Goal: Check status: Check status

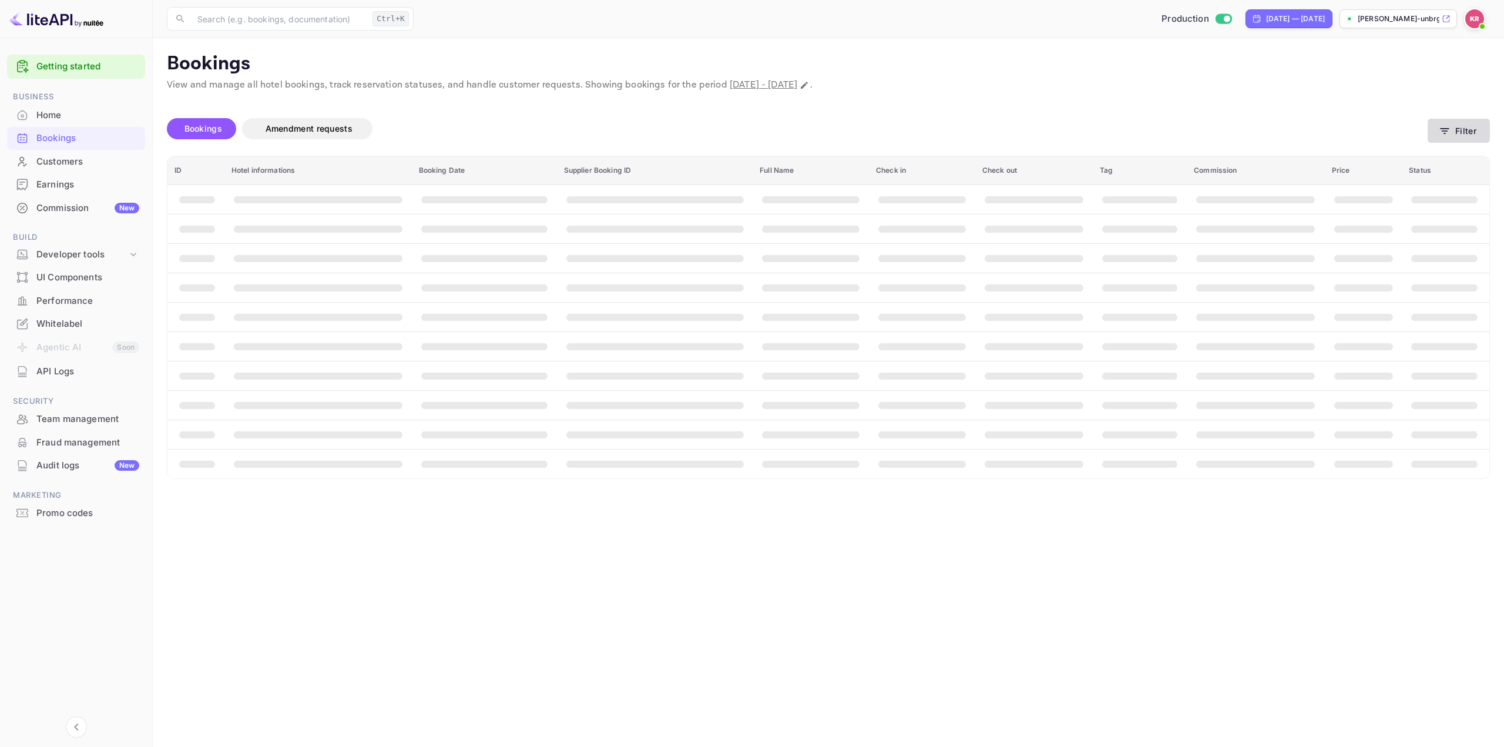
click at [1454, 128] on button "Filter" at bounding box center [1459, 131] width 62 height 24
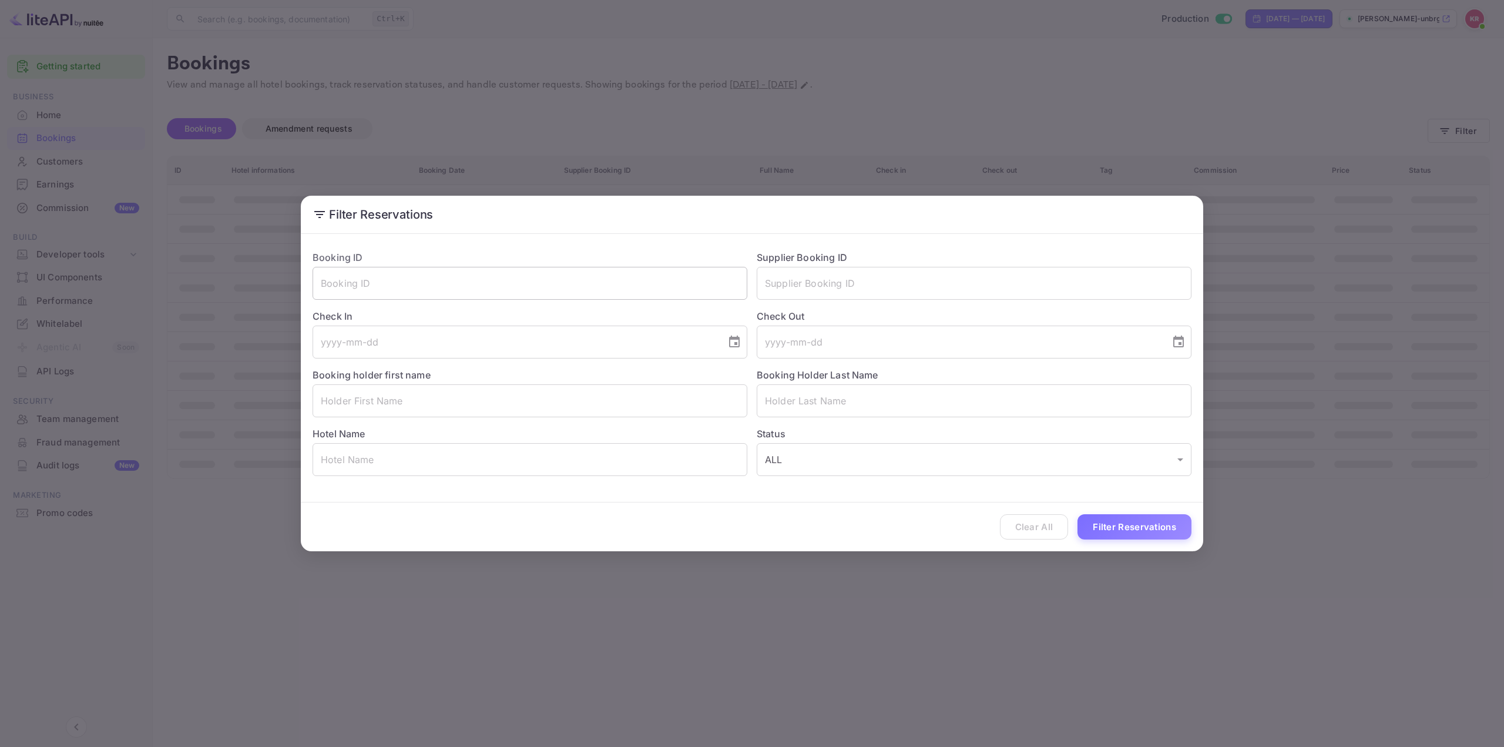
click at [501, 272] on input "text" at bounding box center [530, 283] width 435 height 33
paste input "LpgbLXOVu"
type input "LpgbLXOVu"
click at [1110, 523] on button "Filter Reservations" at bounding box center [1135, 526] width 114 height 25
click at [919, 125] on div "Filter Reservations Booking ID LpgbLXOVu ​ Supplier Booking ID ​ Check In ​ Che…" at bounding box center [752, 373] width 1504 height 747
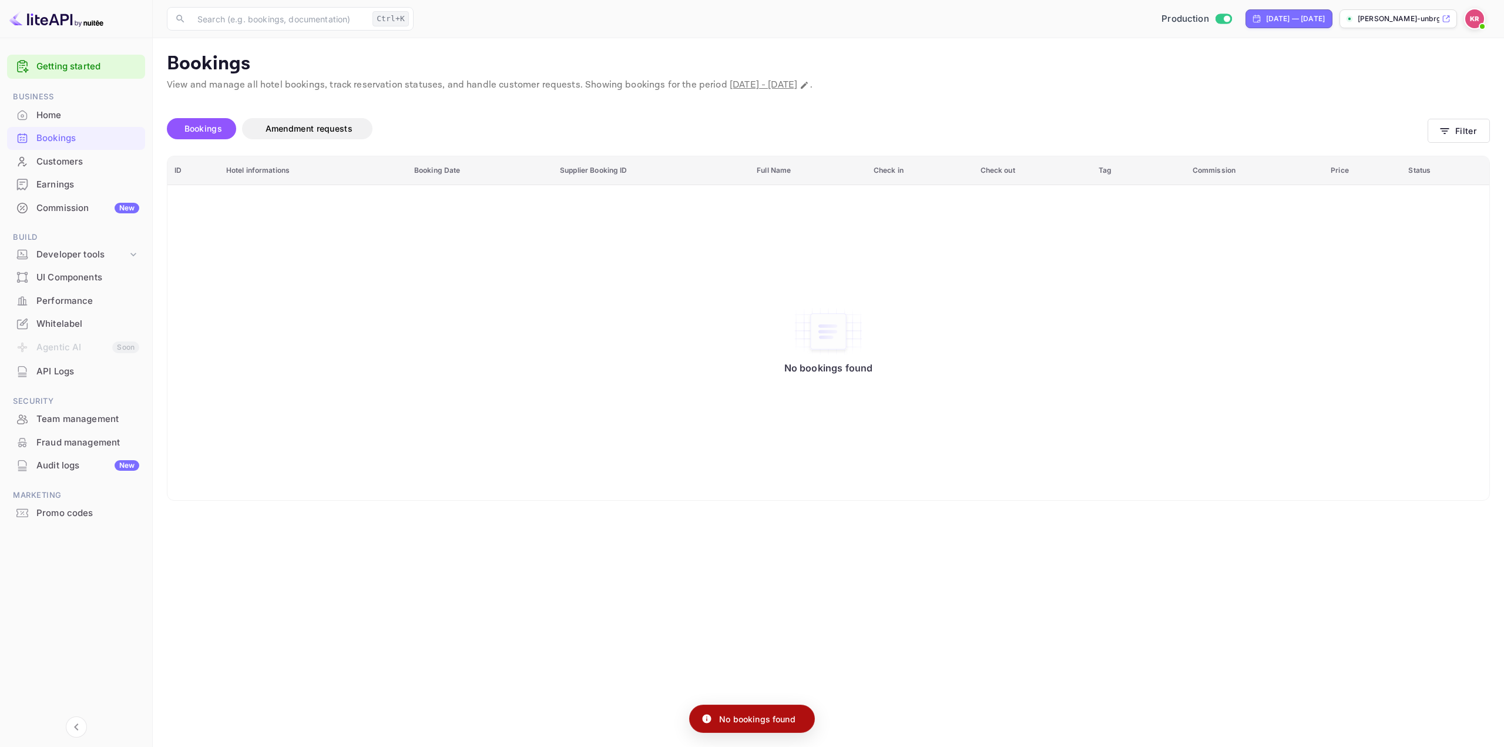
click at [797, 85] on span "[DATE] - [DATE]" at bounding box center [764, 85] width 68 height 12
click at [810, 85] on button "Change date range" at bounding box center [805, 85] width 12 height 12
select select "8"
select select "2025"
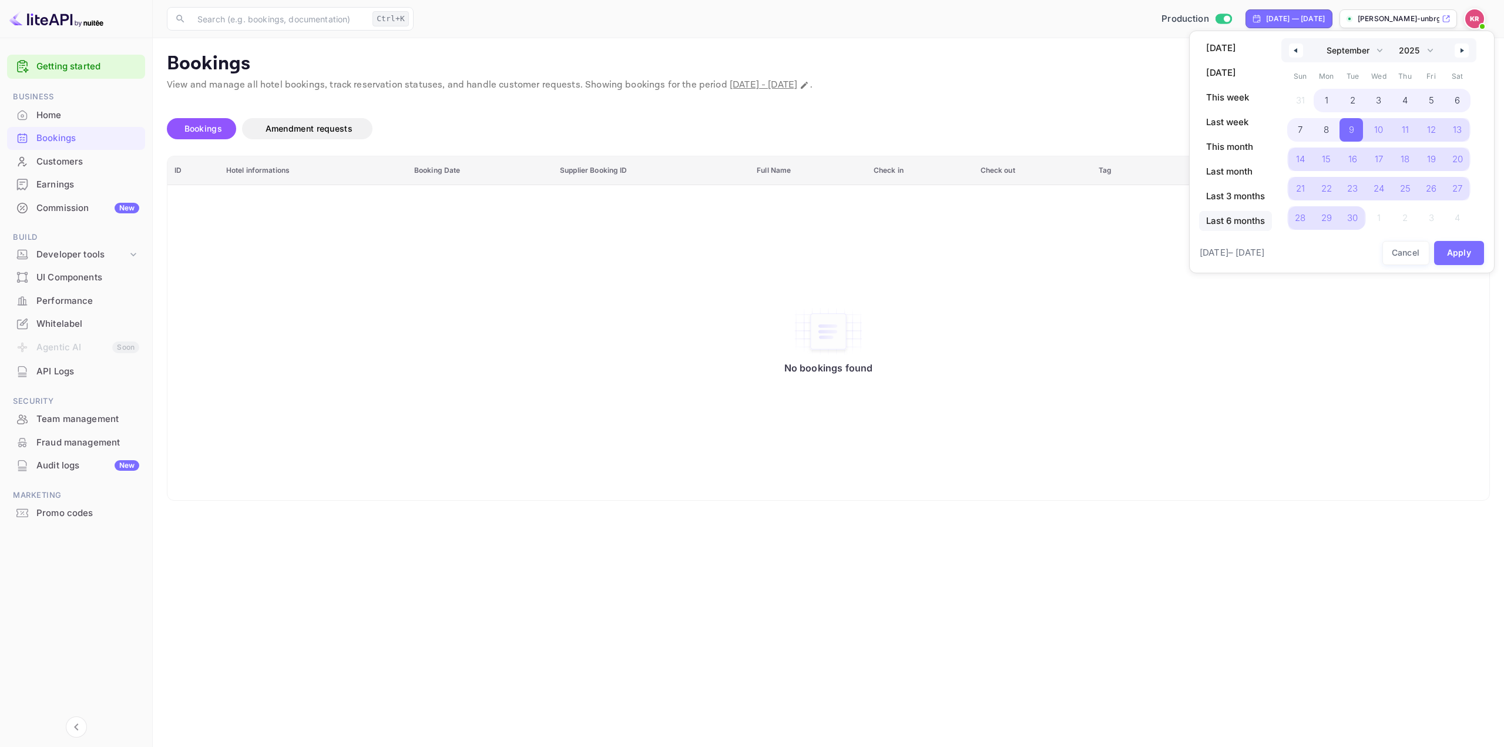
click at [1244, 216] on span "Last 6 months" at bounding box center [1235, 221] width 73 height 20
select select "3"
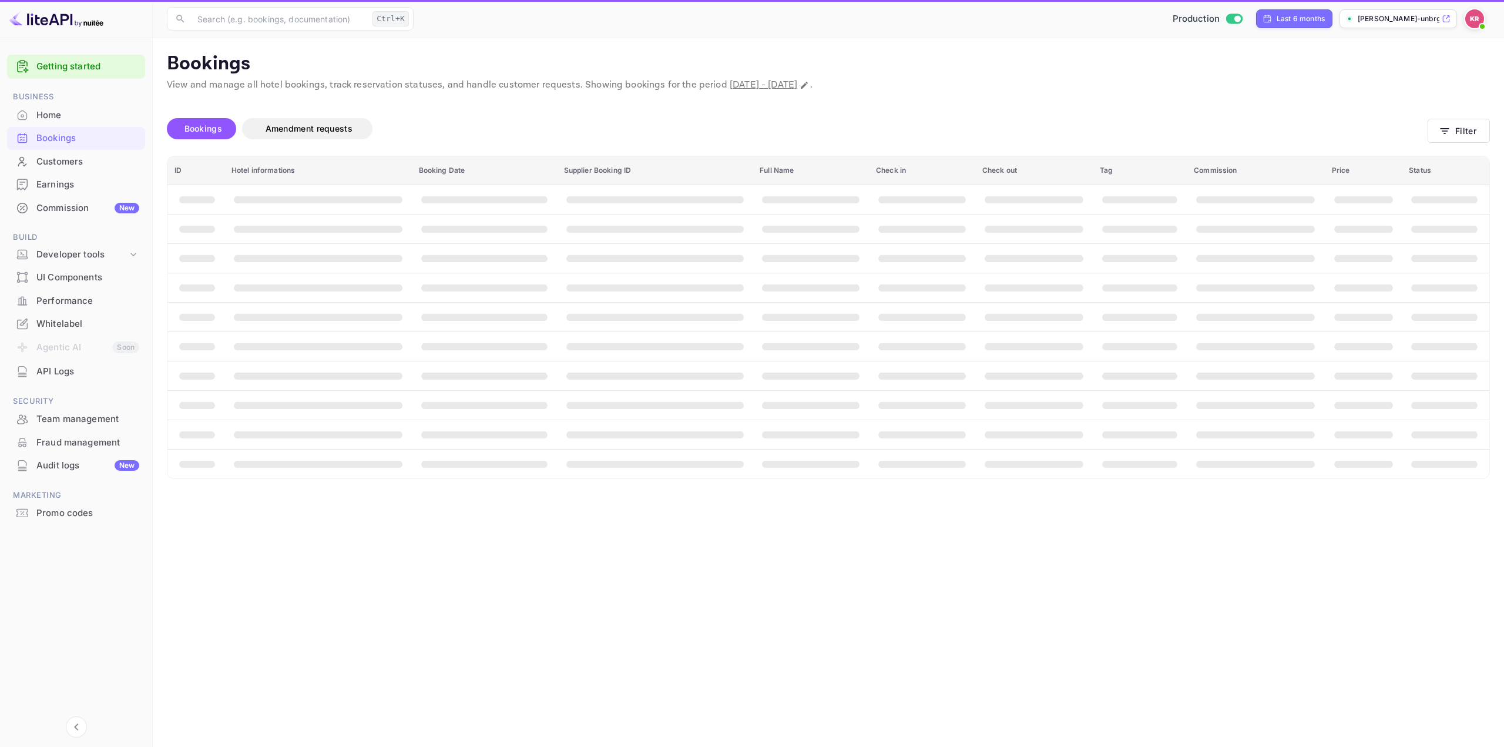
click at [1469, 257] on span "booking table" at bounding box center [1444, 258] width 66 height 8
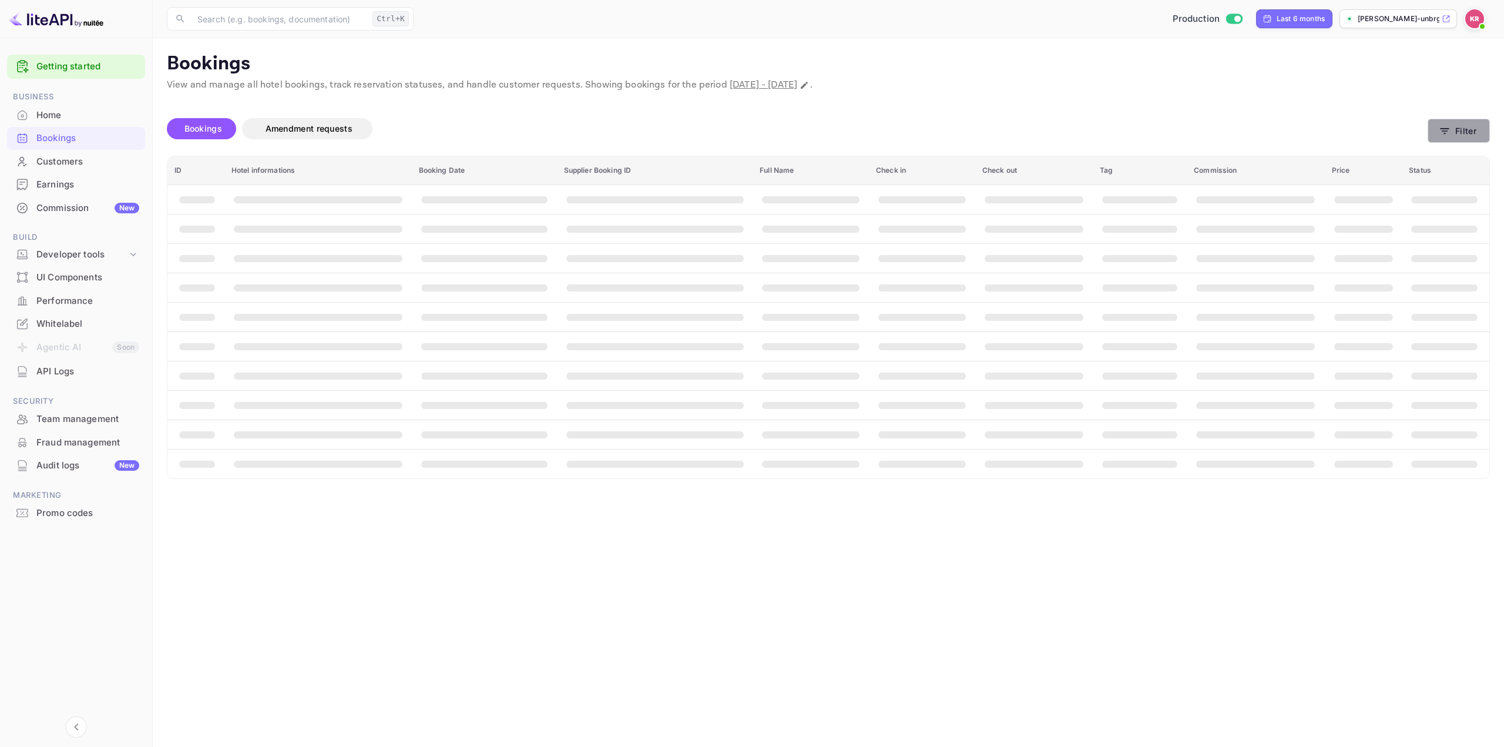
click at [1468, 126] on button "Filter" at bounding box center [1459, 131] width 62 height 24
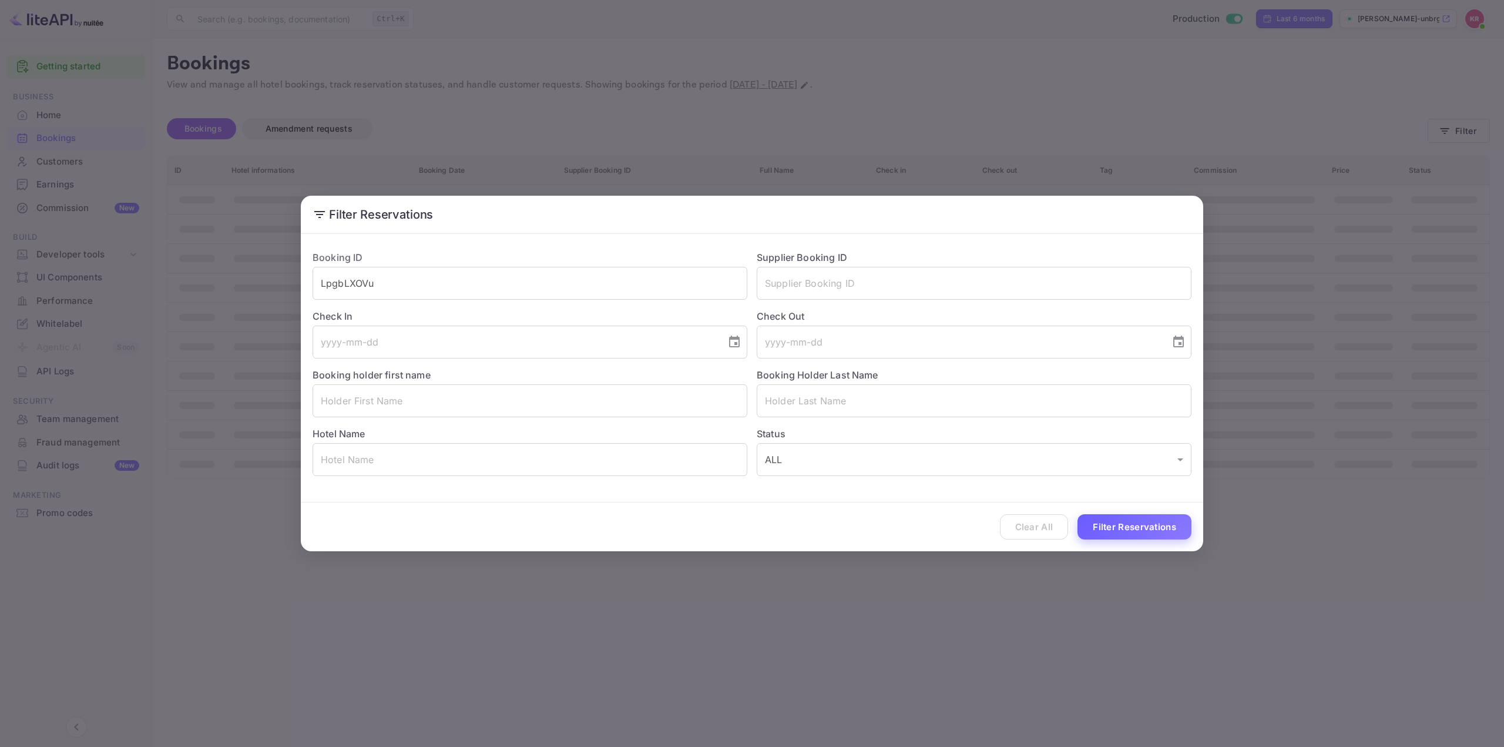
click at [1147, 520] on button "Filter Reservations" at bounding box center [1135, 526] width 114 height 25
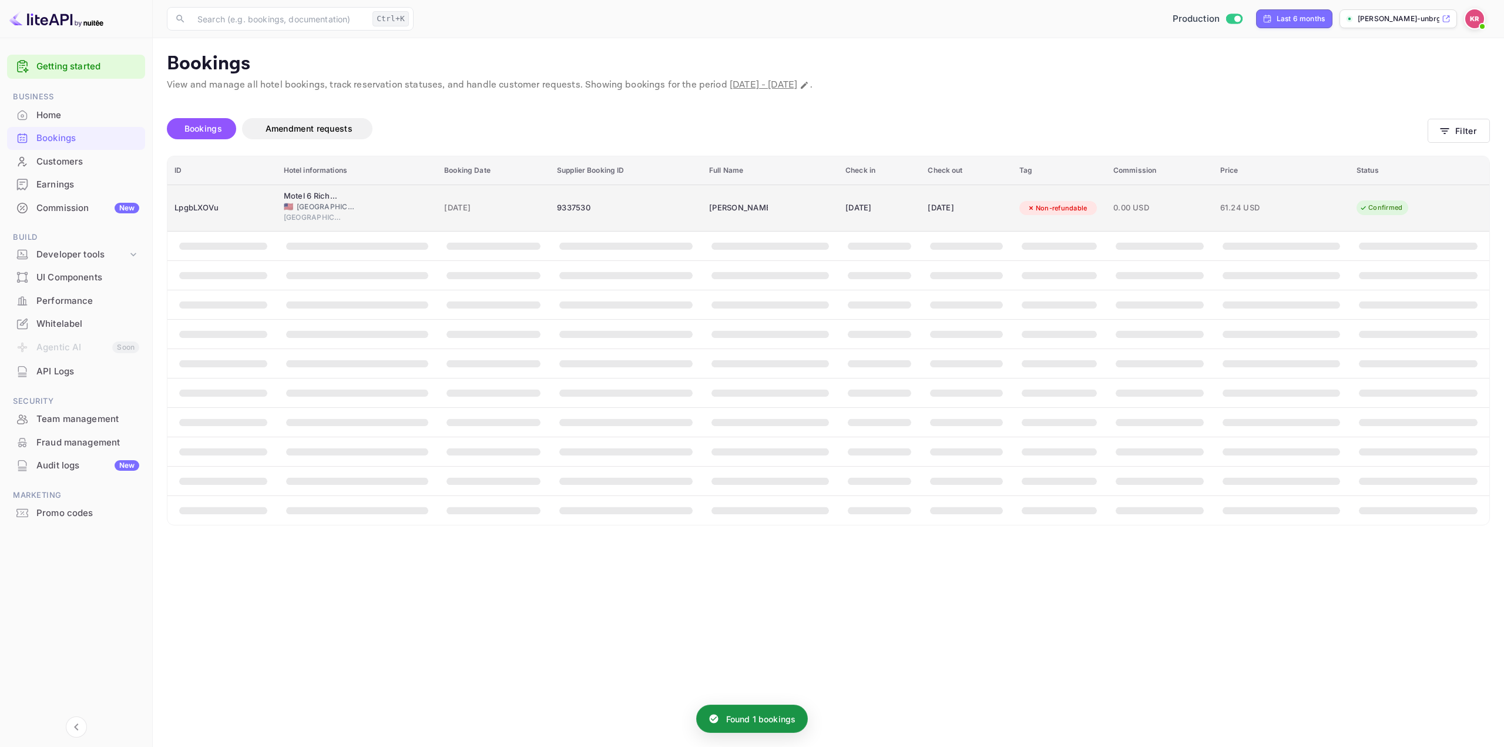
click at [991, 206] on div "[DATE]" at bounding box center [967, 208] width 78 height 19
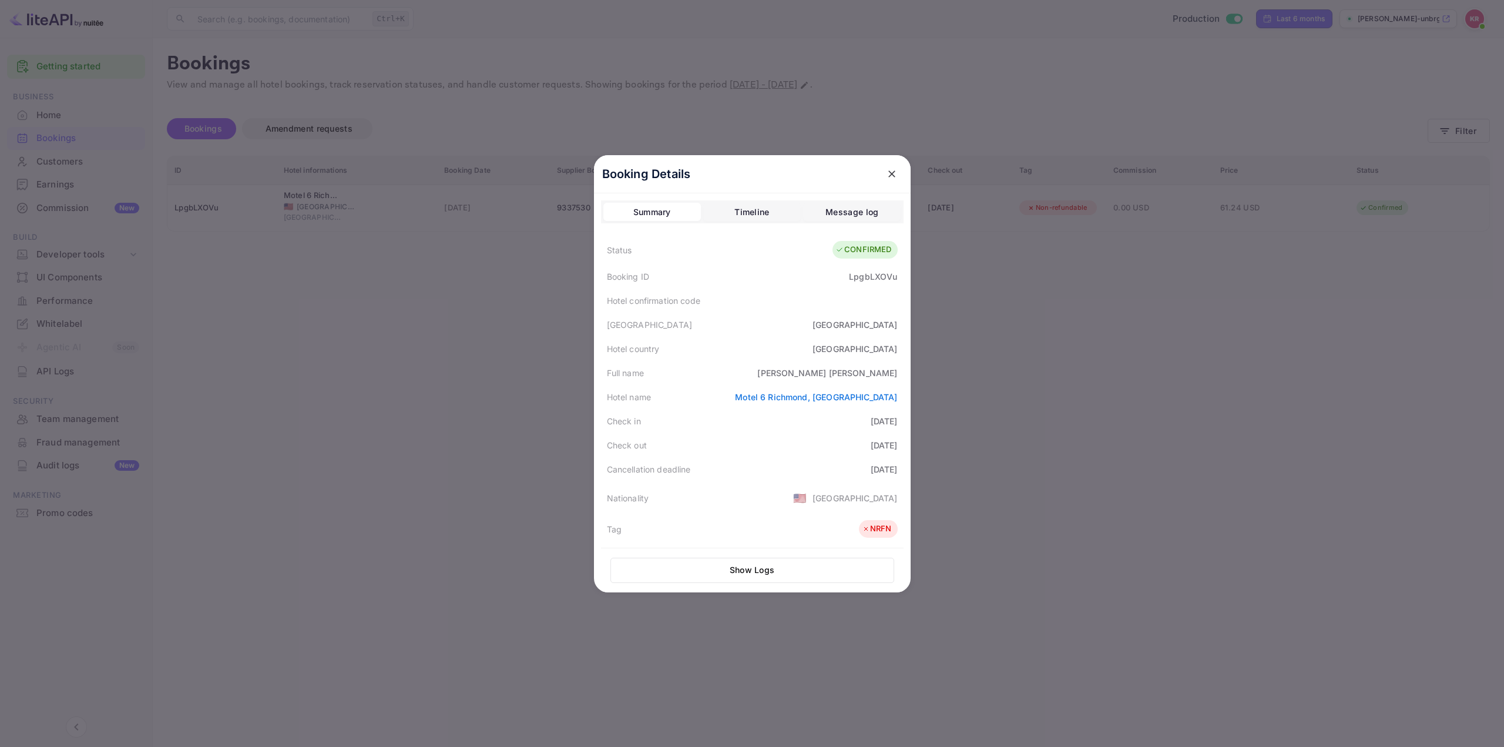
click at [1017, 360] on div at bounding box center [752, 373] width 1504 height 747
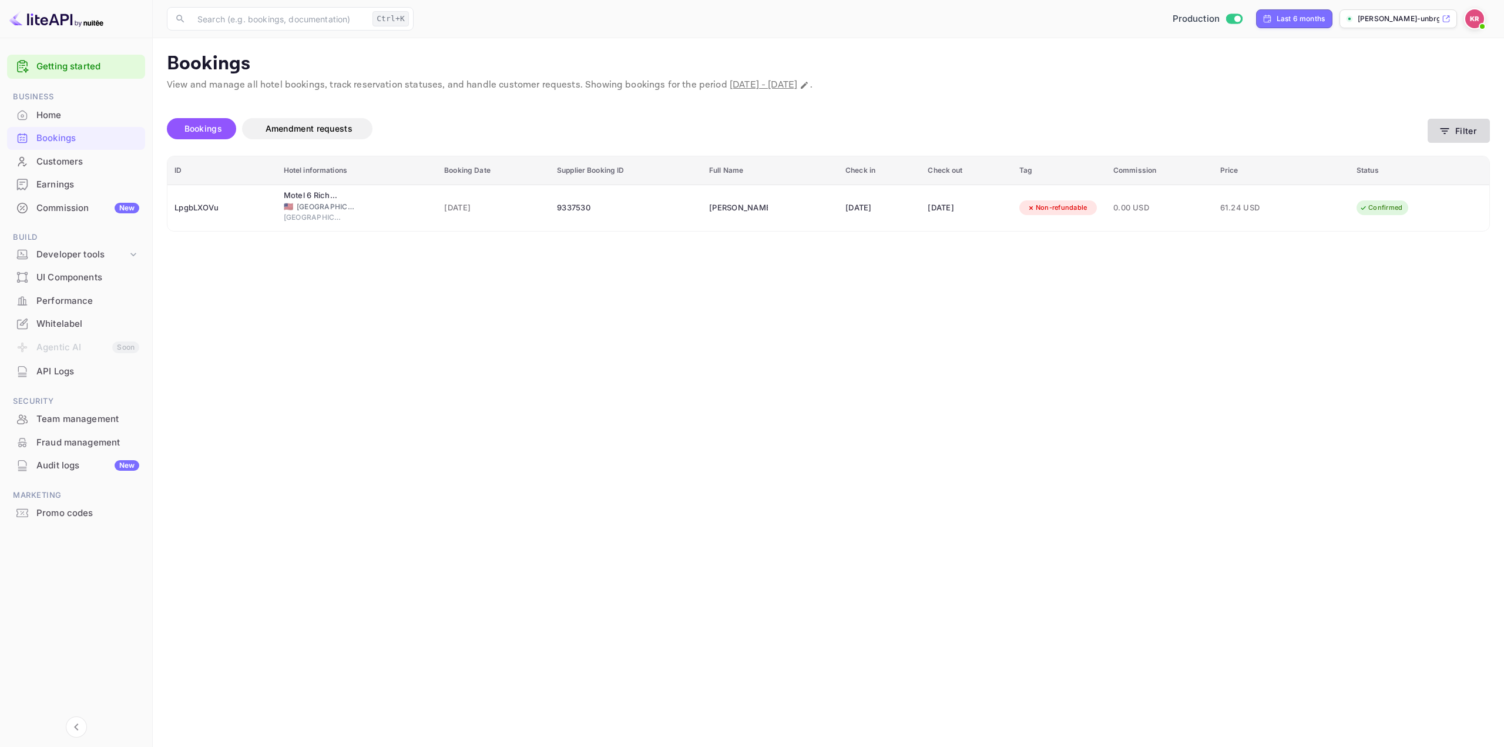
click at [1450, 133] on icon "button" at bounding box center [1445, 131] width 12 height 12
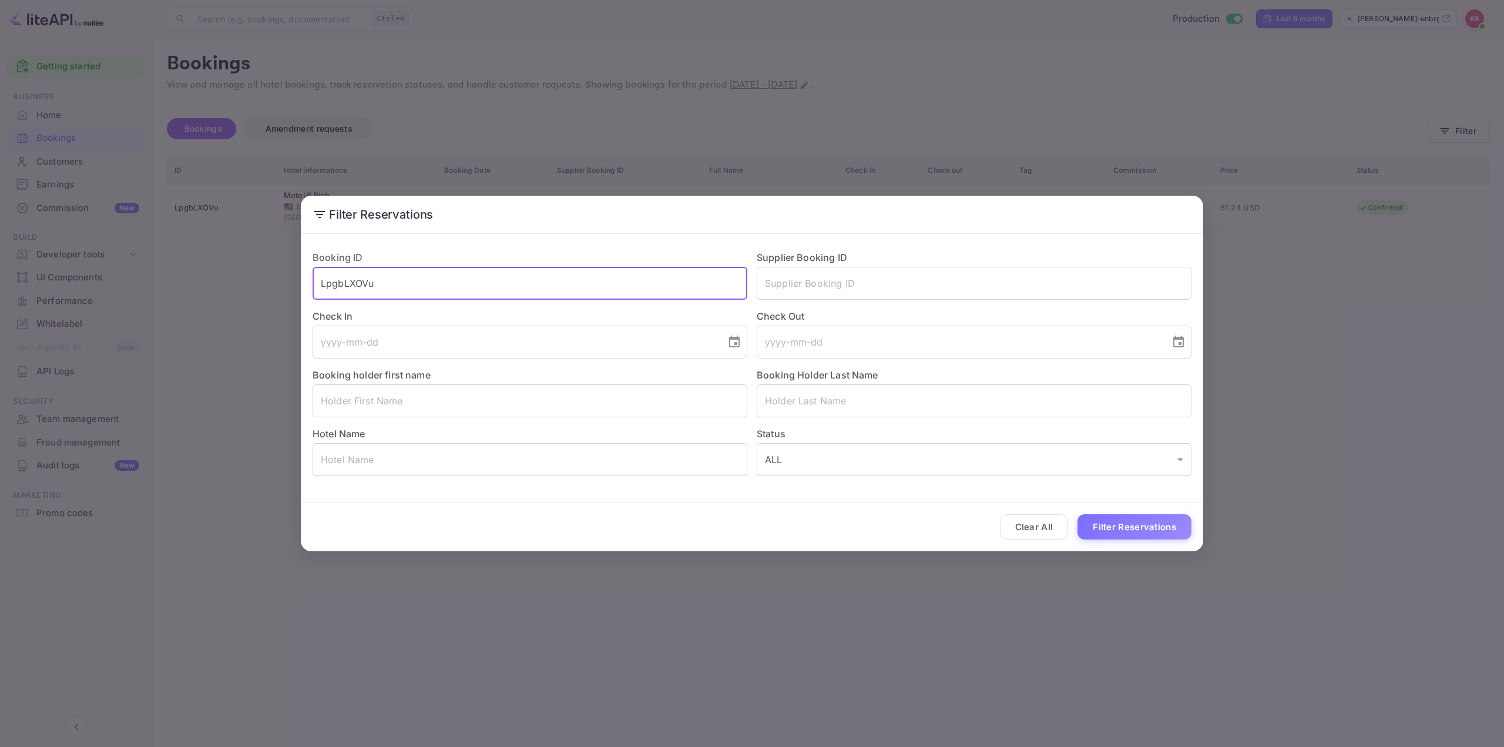
drag, startPoint x: 595, startPoint y: 270, endPoint x: 546, endPoint y: 276, distance: 49.2
click at [551, 276] on input "LpgbLXOVu" at bounding box center [530, 283] width 435 height 33
drag, startPoint x: 398, startPoint y: 287, endPoint x: 239, endPoint y: 288, distance: 159.2
click at [239, 288] on div "Filter Reservations Booking ID LpgbLXOVu ​ Supplier Booking ID ​ Check In ​ Che…" at bounding box center [752, 373] width 1504 height 747
paste input "aNajtiwCa"
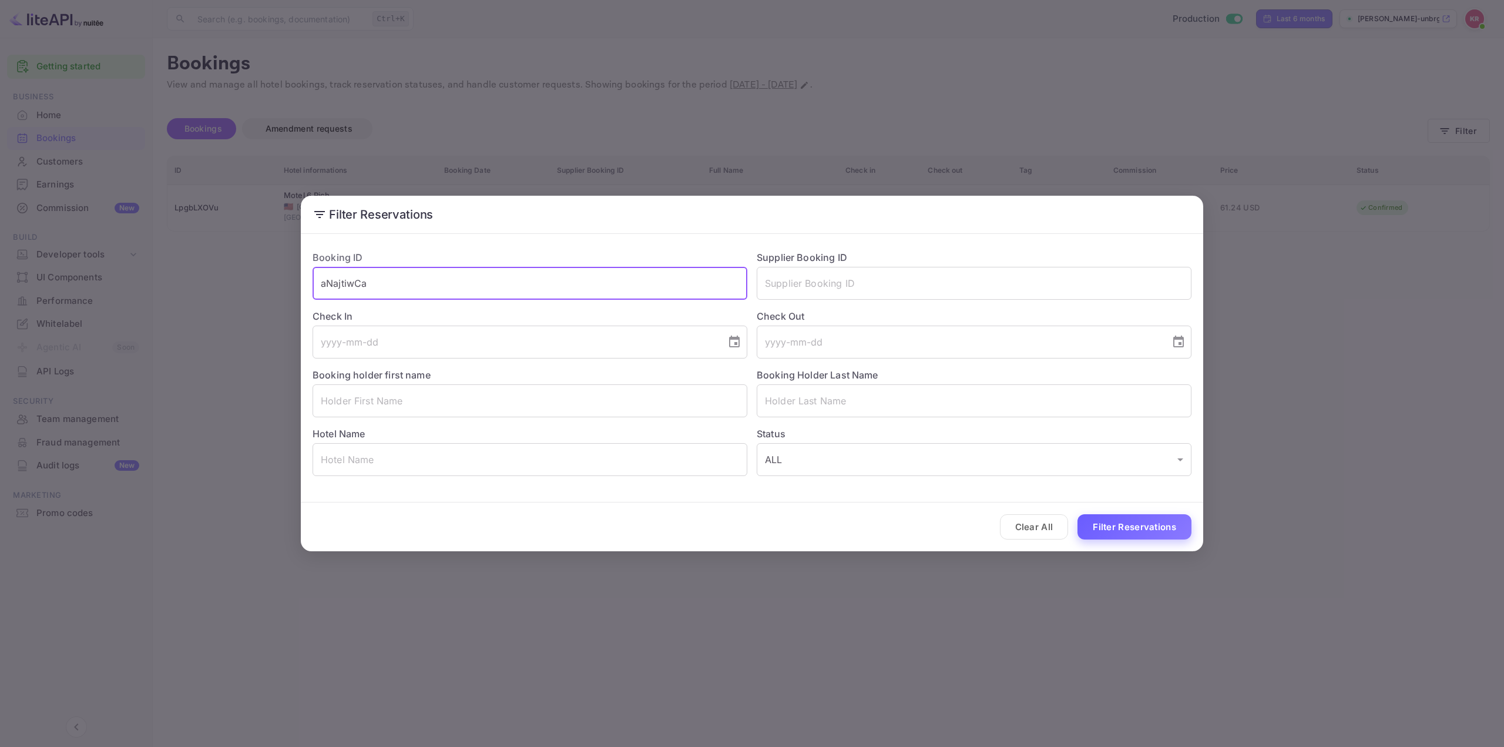
type input "aNajtiwCa"
click at [1146, 518] on button "Filter Reservations" at bounding box center [1135, 526] width 114 height 25
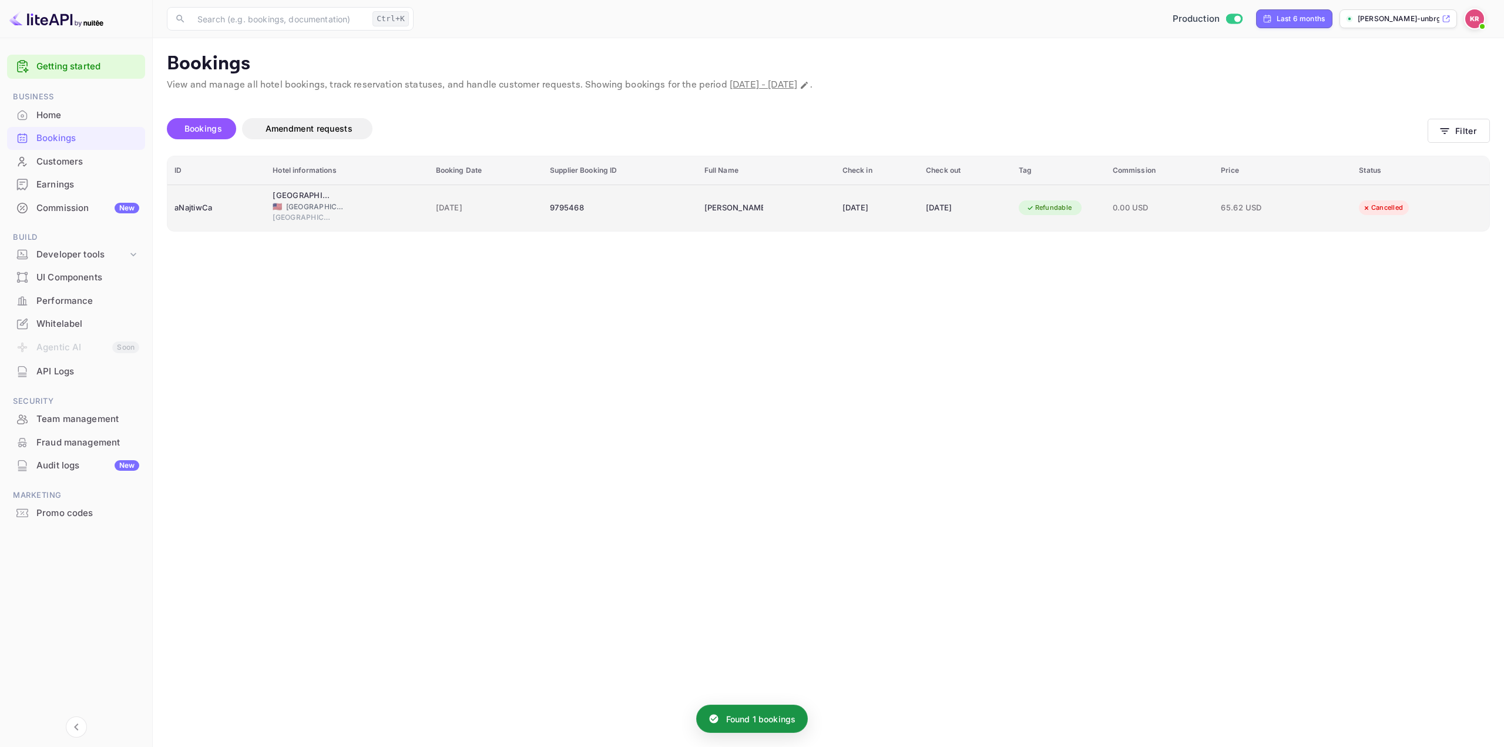
click at [1080, 207] on div "Refundable" at bounding box center [1049, 207] width 61 height 15
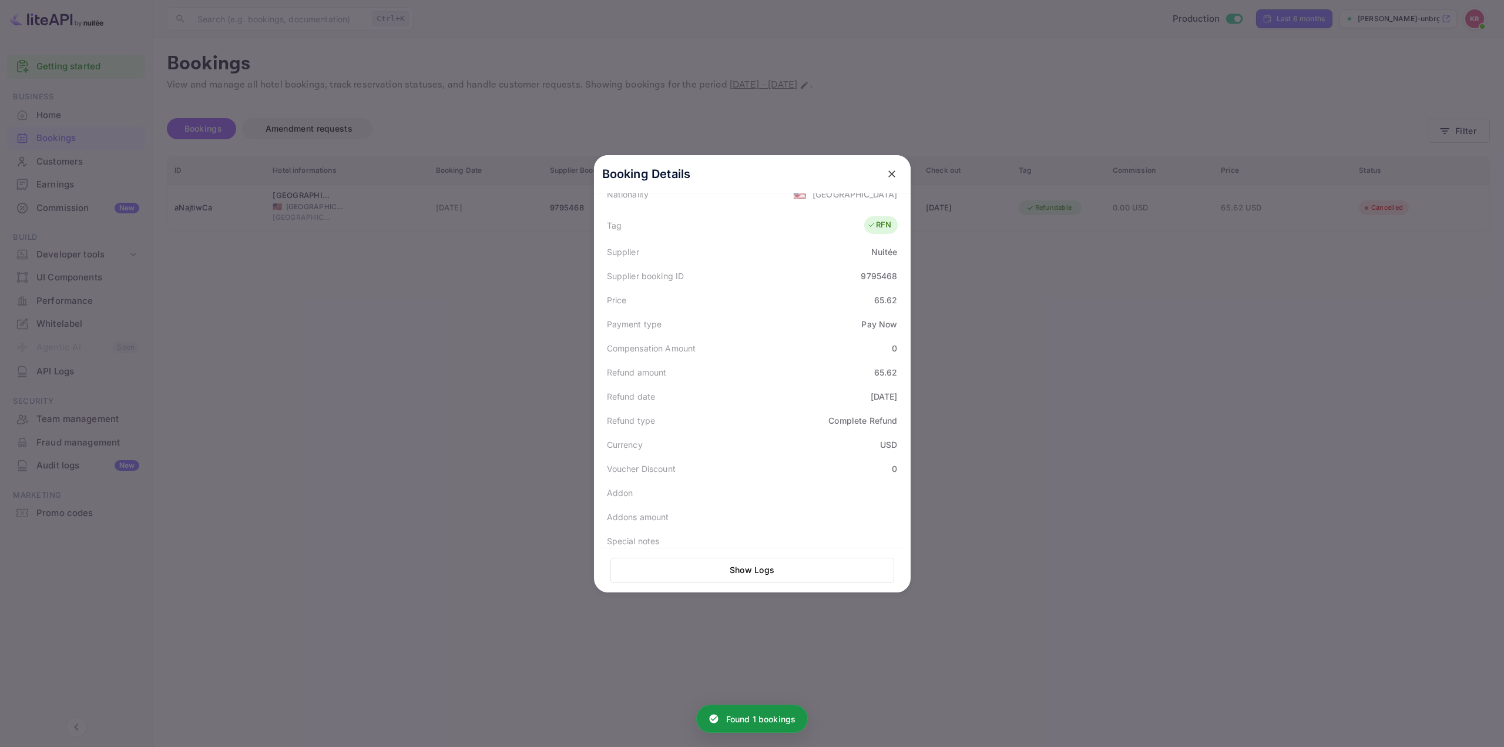
scroll to position [314, 0]
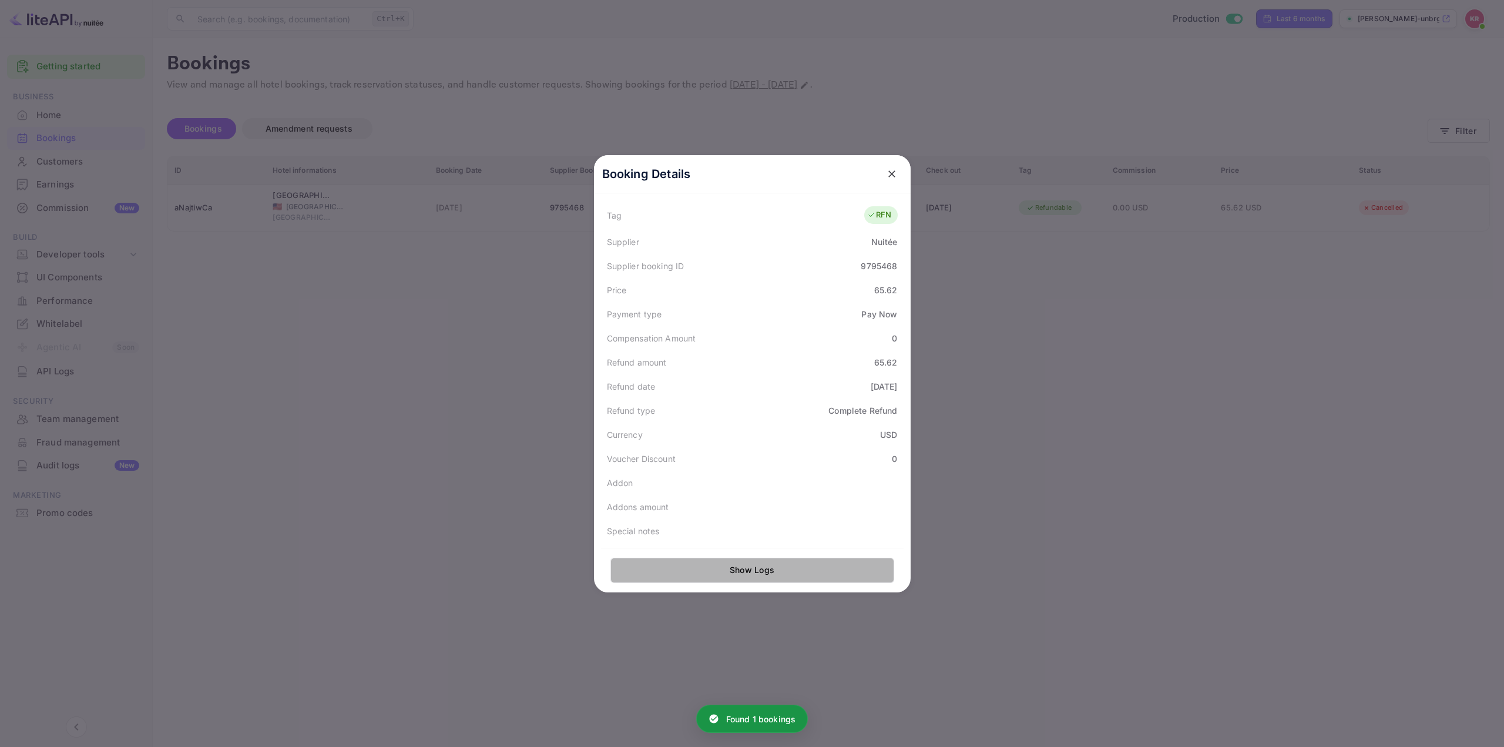
click at [759, 570] on button "Show Logs" at bounding box center [752, 570] width 284 height 25
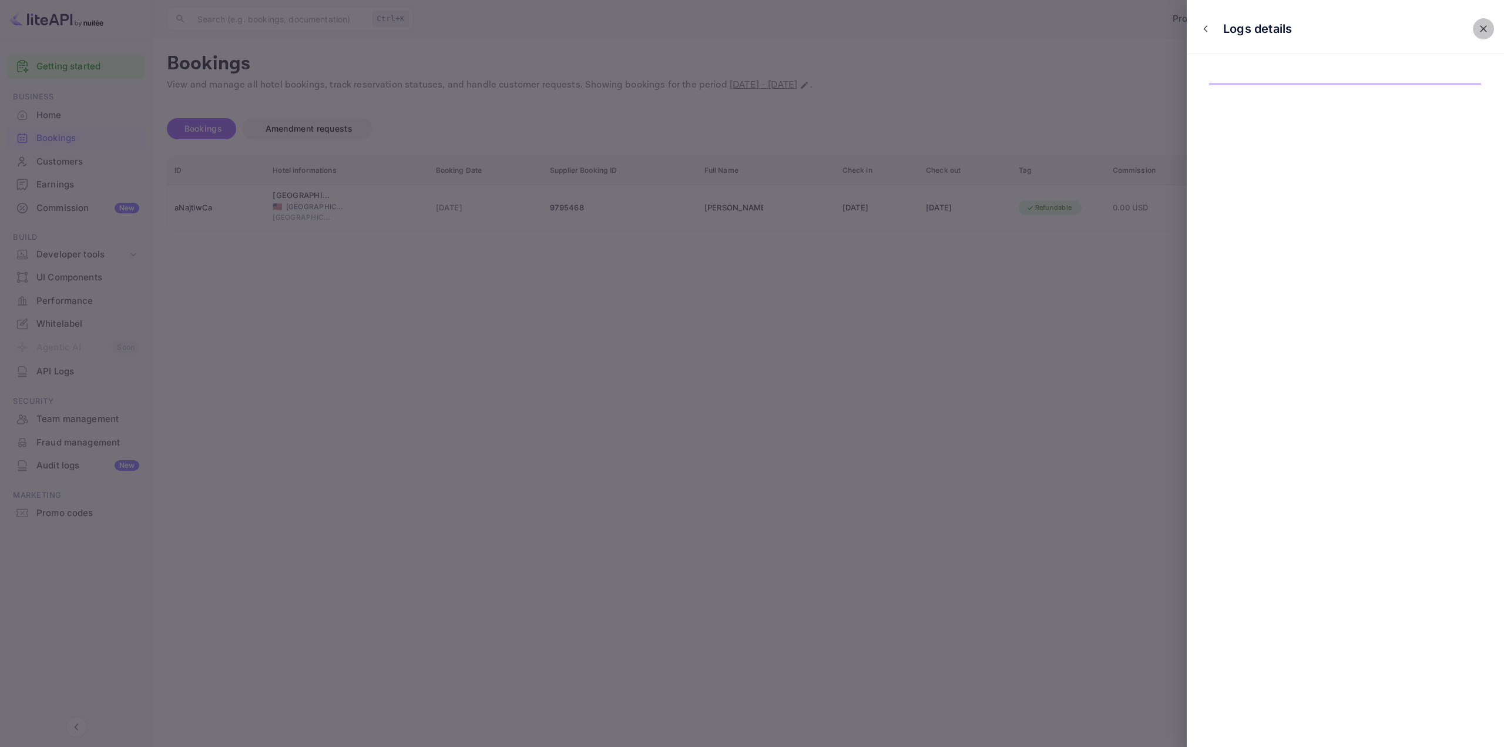
click at [1485, 27] on icon "close" at bounding box center [1483, 28] width 7 height 7
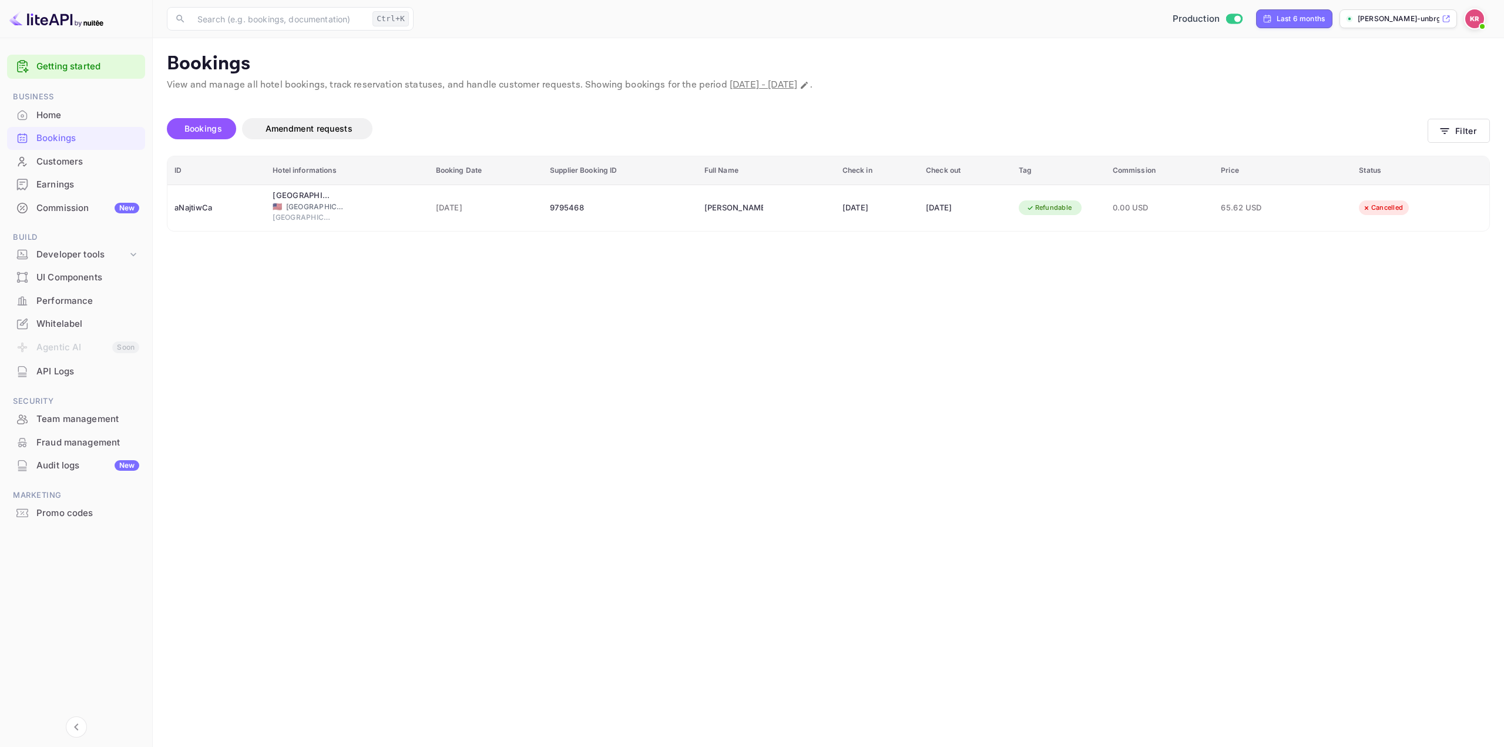
click at [925, 301] on main "Bookings View and manage all hotel bookings, track reservation statuses, and ha…" at bounding box center [828, 392] width 1351 height 709
